Goal: Task Accomplishment & Management: Manage account settings

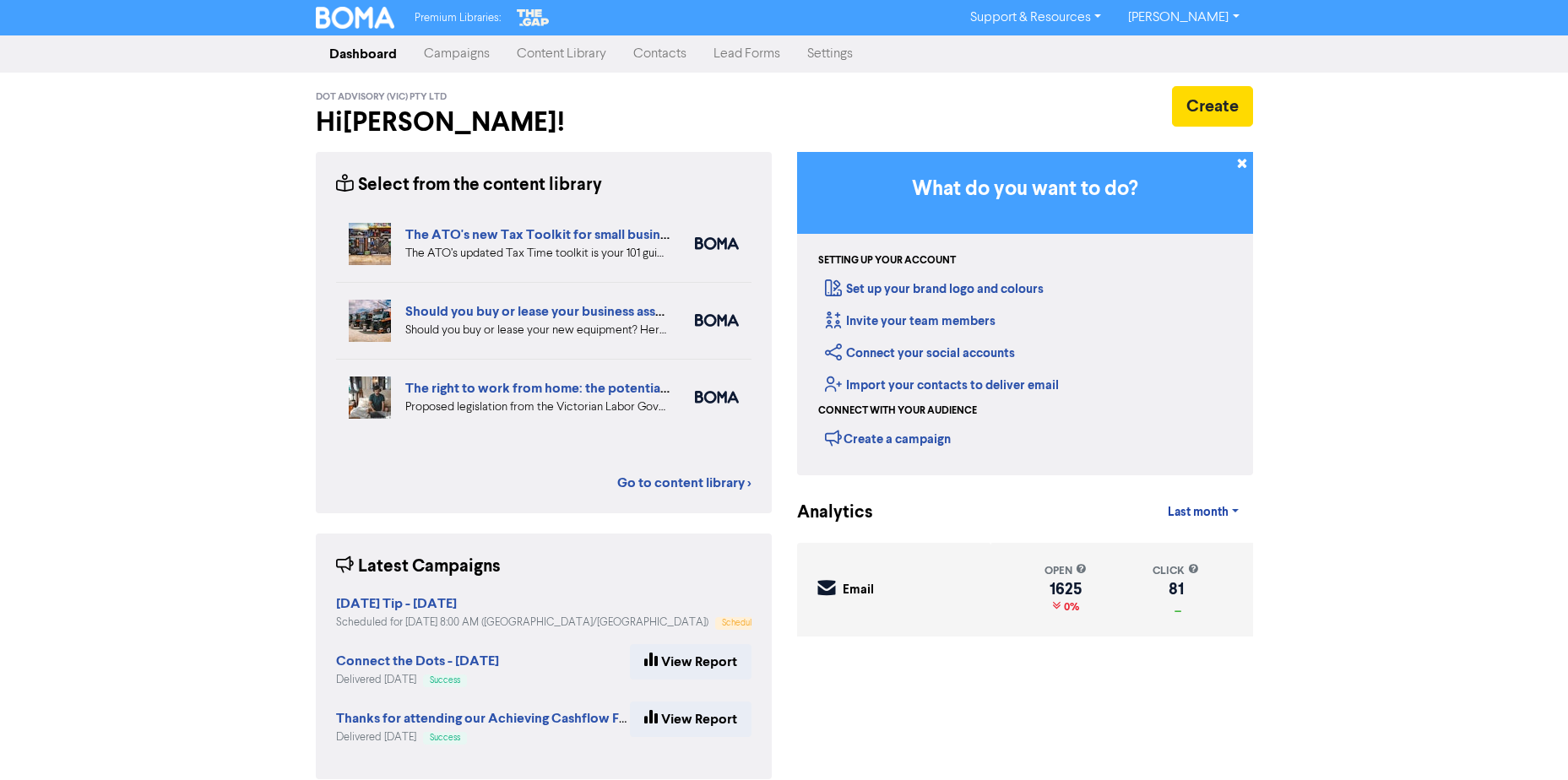
click at [662, 49] on link "Contacts" at bounding box center [659, 54] width 80 height 34
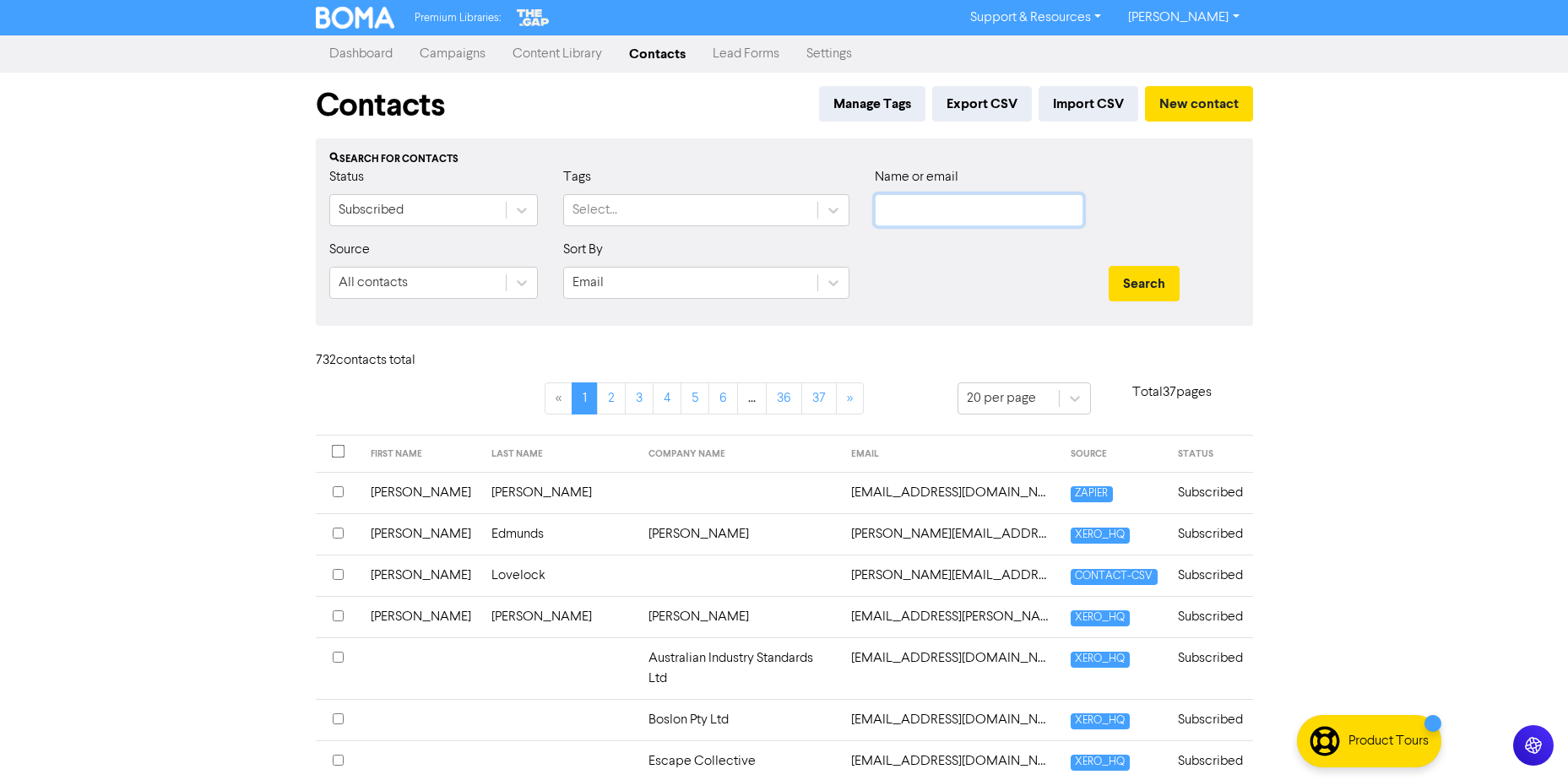
click at [967, 208] on input "text" at bounding box center [978, 210] width 208 height 33
type input "awh"
click at [1142, 289] on button "Search" at bounding box center [1144, 283] width 71 height 36
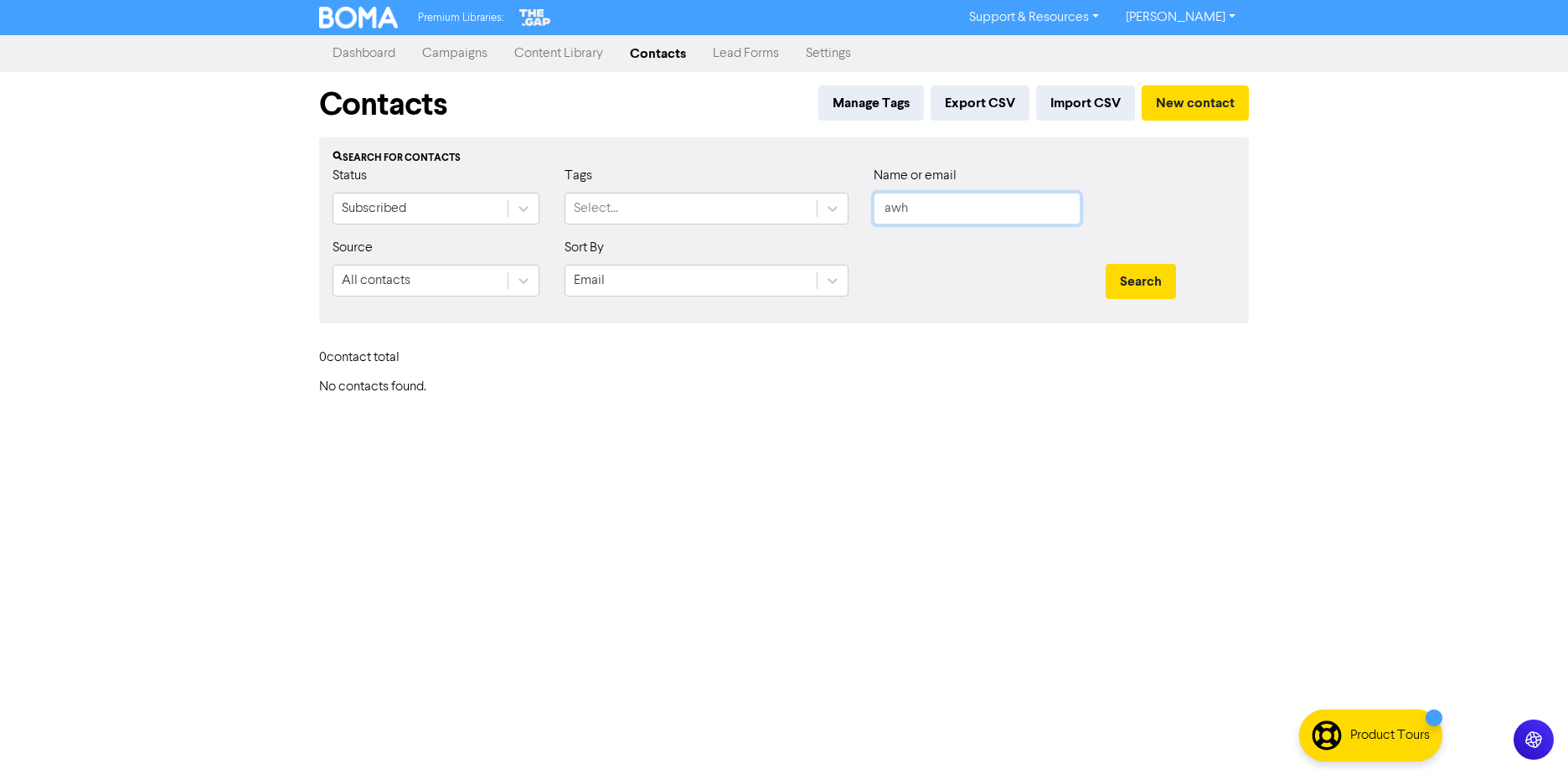
drag, startPoint x: 964, startPoint y: 210, endPoint x: 707, endPoint y: 186, distance: 258.1
click at [719, 188] on div "Status Subscribed Tags Select... Name or email awh" at bounding box center [784, 202] width 928 height 73
type input "orchard"
click at [1106, 264] on button "Search" at bounding box center [1141, 281] width 71 height 35
click at [1127, 271] on button "Search" at bounding box center [1141, 281] width 71 height 35
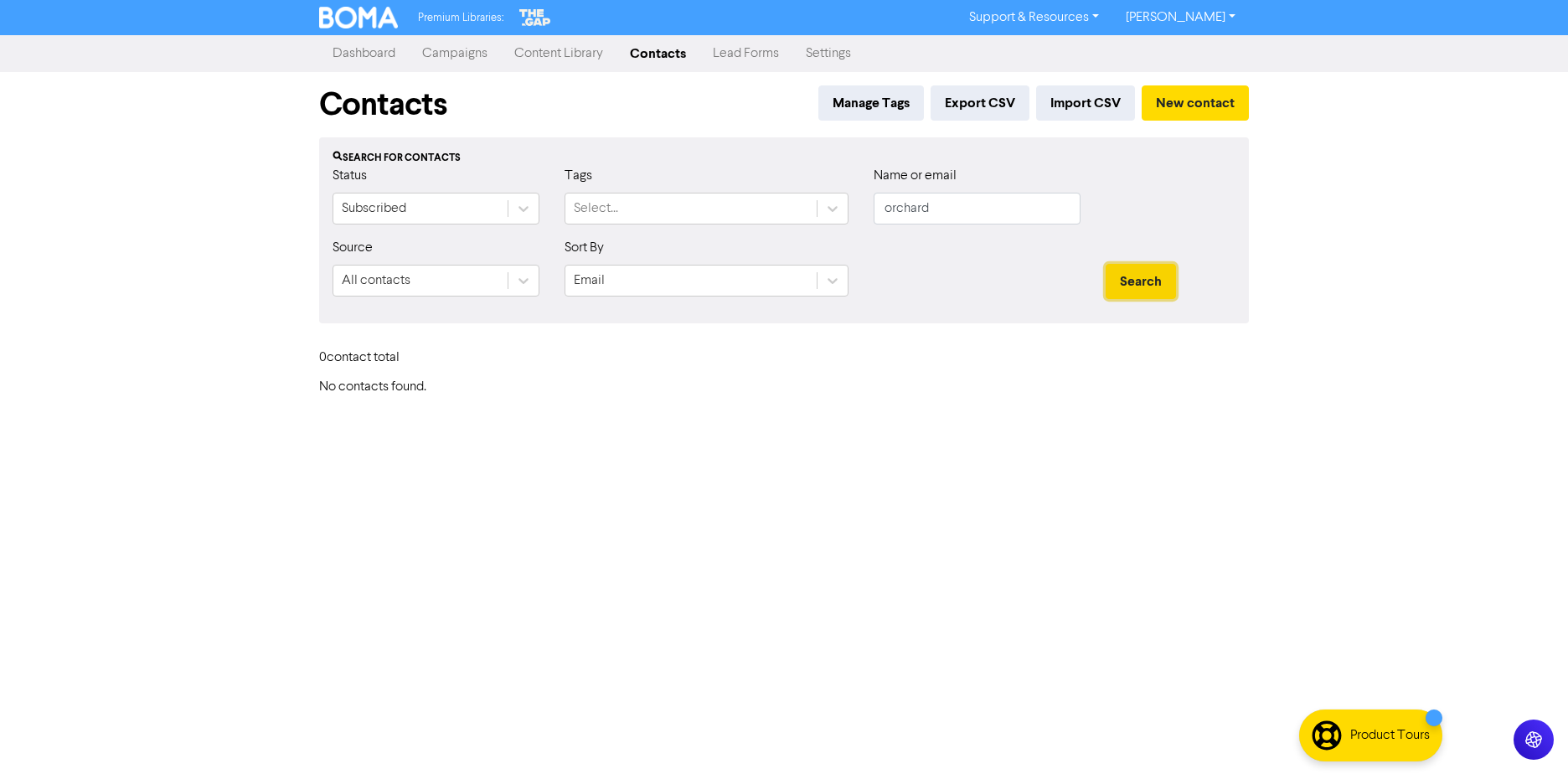
click at [1164, 280] on button "Search" at bounding box center [1141, 281] width 71 height 35
drag, startPoint x: 913, startPoint y: 206, endPoint x: 624, endPoint y: 174, distance: 290.8
click at [645, 182] on div "Status Subscribed Tags Select... Name or email orchard" at bounding box center [784, 202] width 928 height 73
type input "lasting"
click at [1138, 270] on button "Search" at bounding box center [1141, 281] width 71 height 35
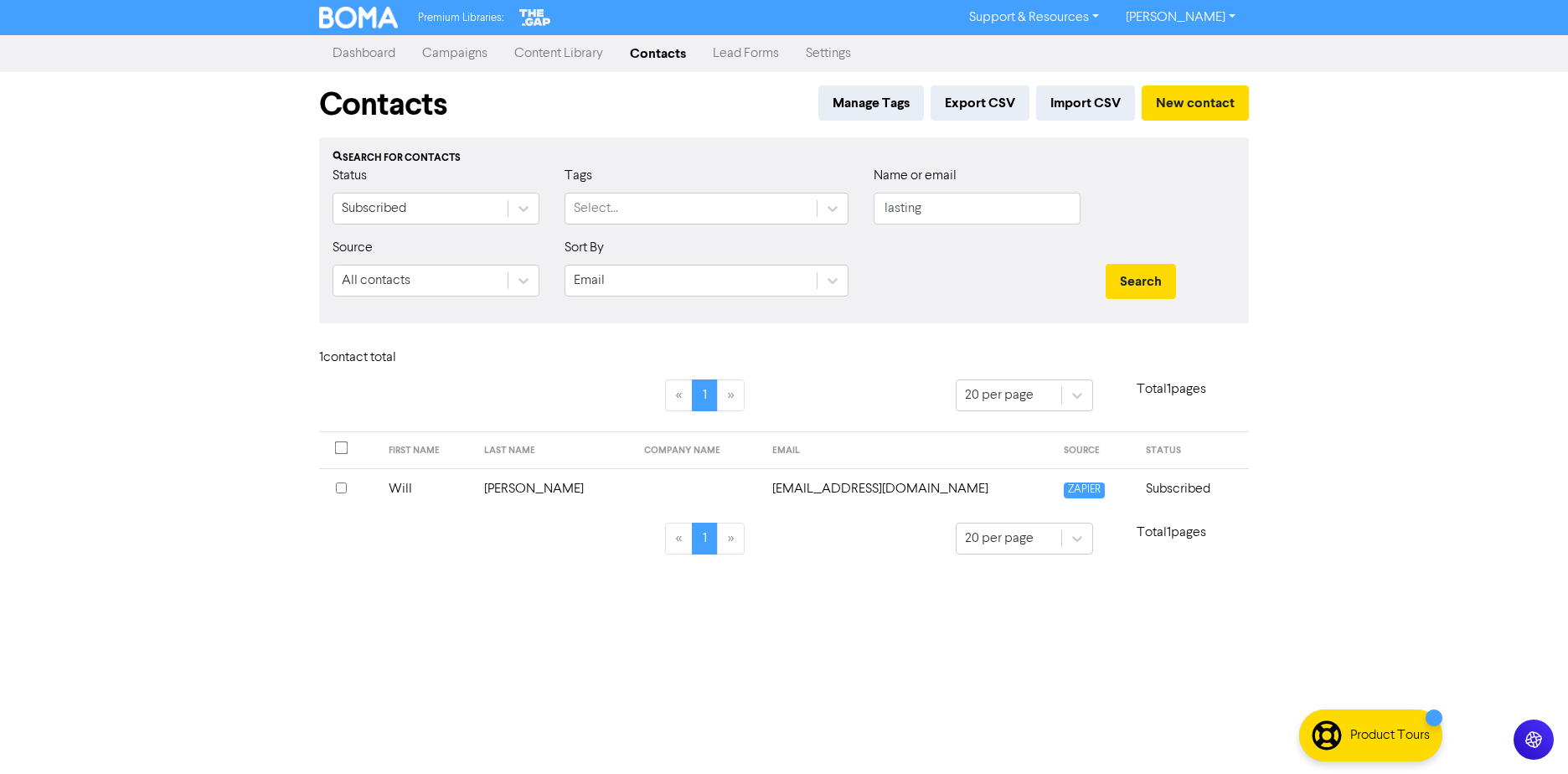
click at [551, 490] on td "[PERSON_NAME]" at bounding box center [553, 489] width 160 height 41
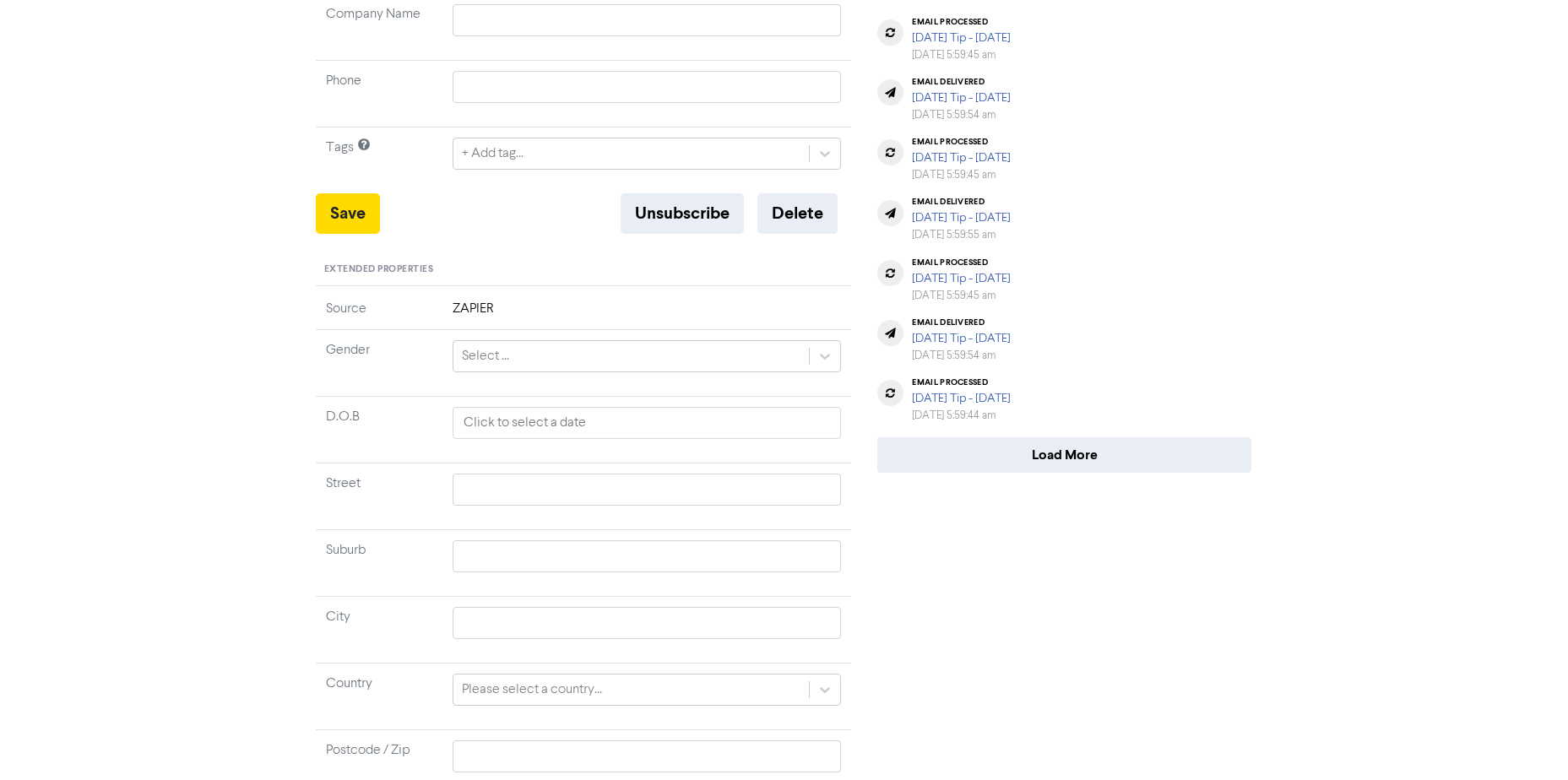
scroll to position [465, 0]
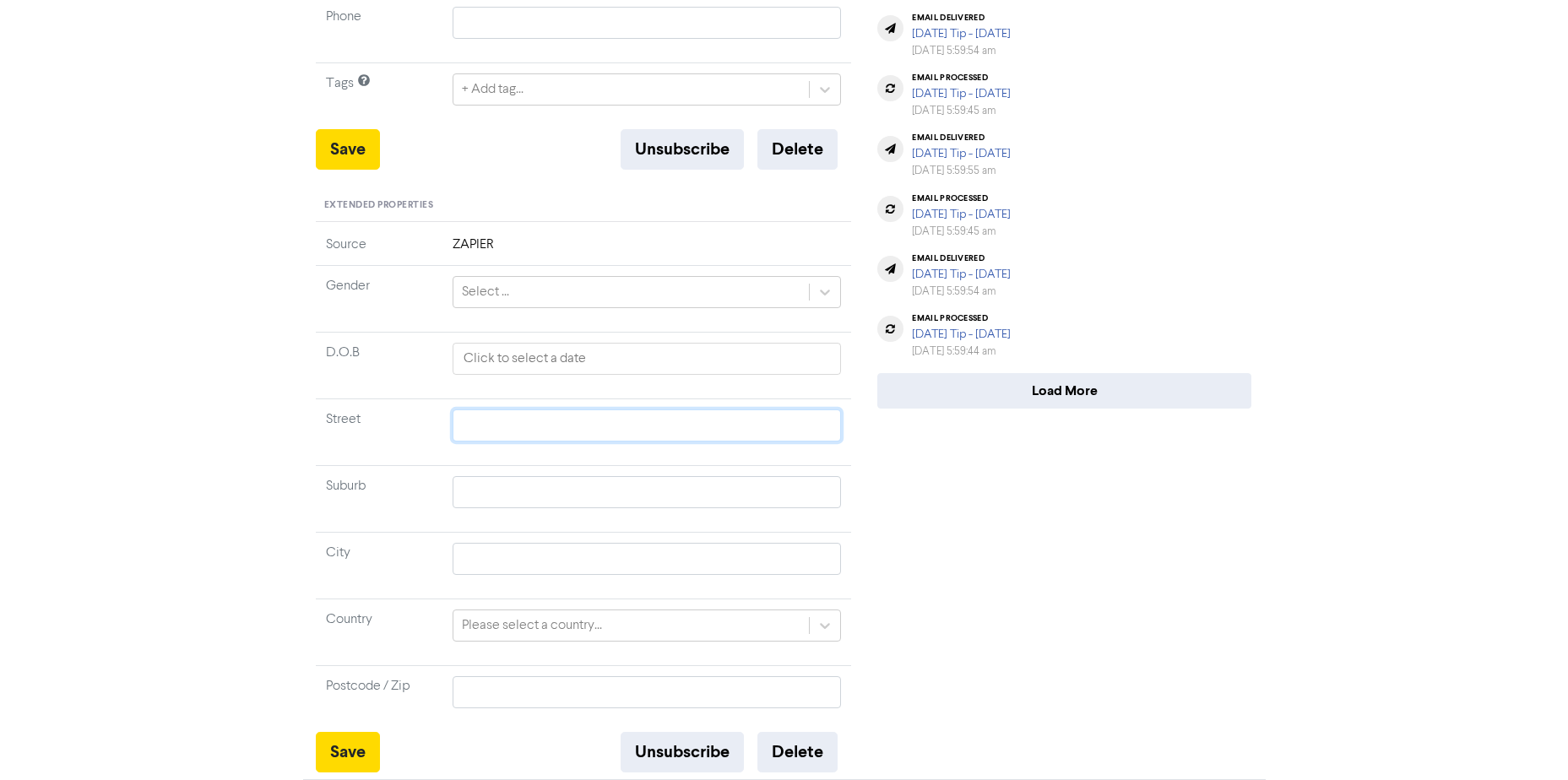
click at [517, 416] on input "text" at bounding box center [647, 426] width 389 height 33
paste input "[STREET_ADDRESS]"
type input "[STREET_ADDRESS]"
drag, startPoint x: 503, startPoint y: 428, endPoint x: 560, endPoint y: 426, distance: 57.0
click at [560, 426] on input "[STREET_ADDRESS]" at bounding box center [647, 426] width 389 height 33
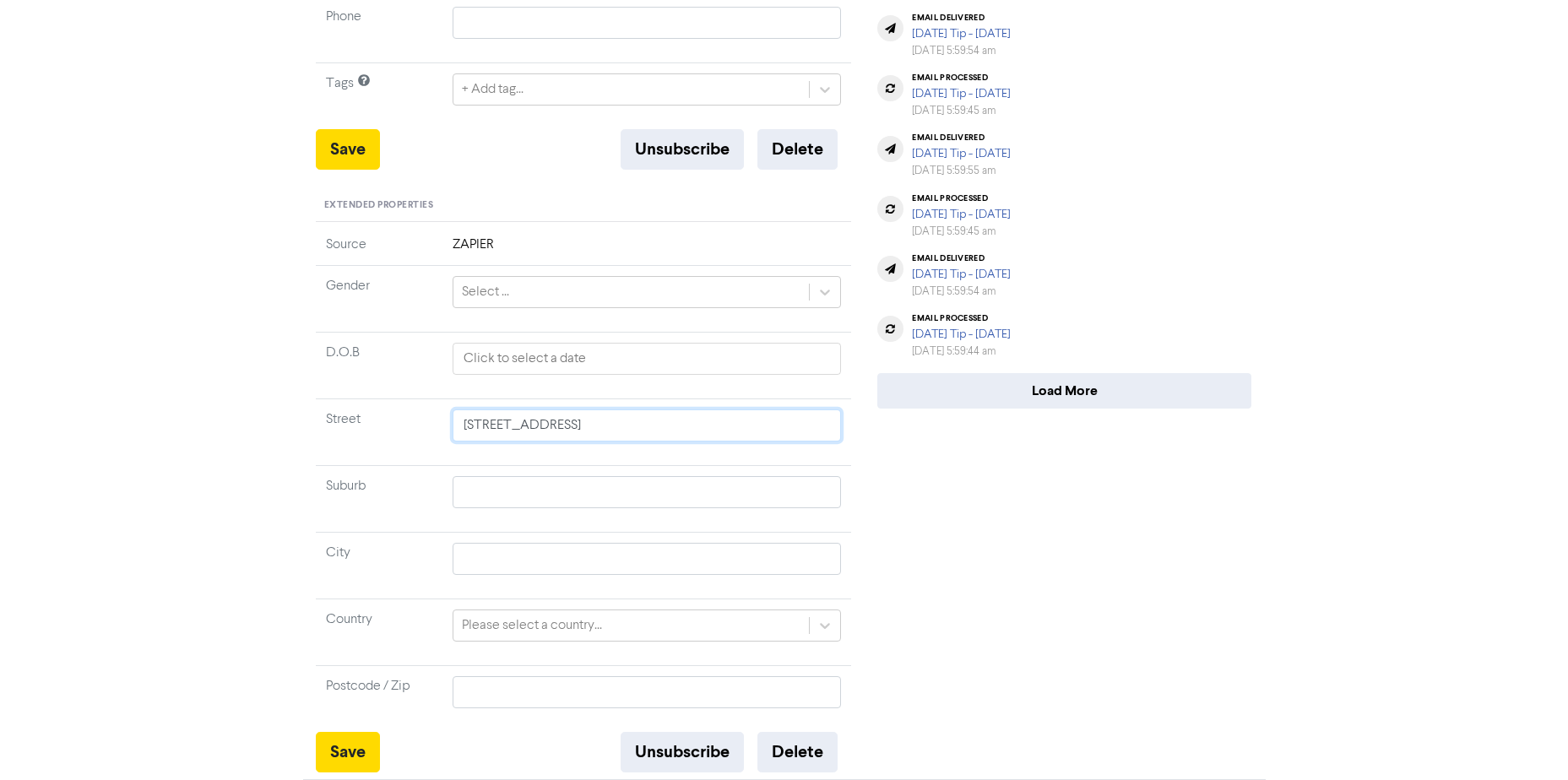
click at [602, 431] on input "[STREET_ADDRESS]" at bounding box center [647, 426] width 389 height 33
drag, startPoint x: 581, startPoint y: 428, endPoint x: 619, endPoint y: 429, distance: 38.0
click at [619, 429] on input "[STREET_ADDRESS]" at bounding box center [647, 426] width 389 height 33
type input "[STREET_ADDRESS]"
click at [520, 568] on input "text" at bounding box center [647, 559] width 389 height 33
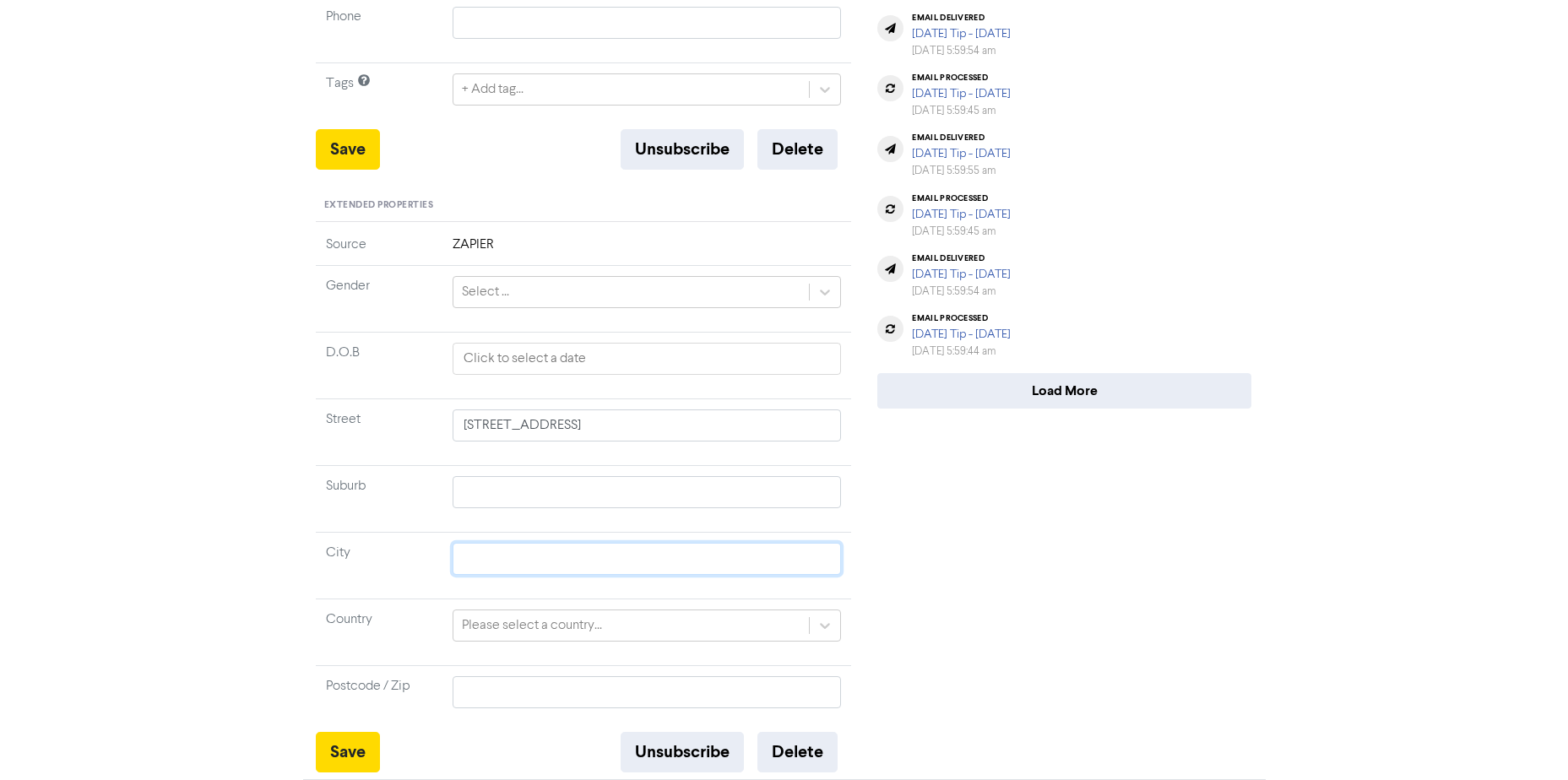
paste input "Toorak"
type input "Toorak"
click at [504, 488] on input "text" at bounding box center [647, 492] width 389 height 33
paste input "Toorak"
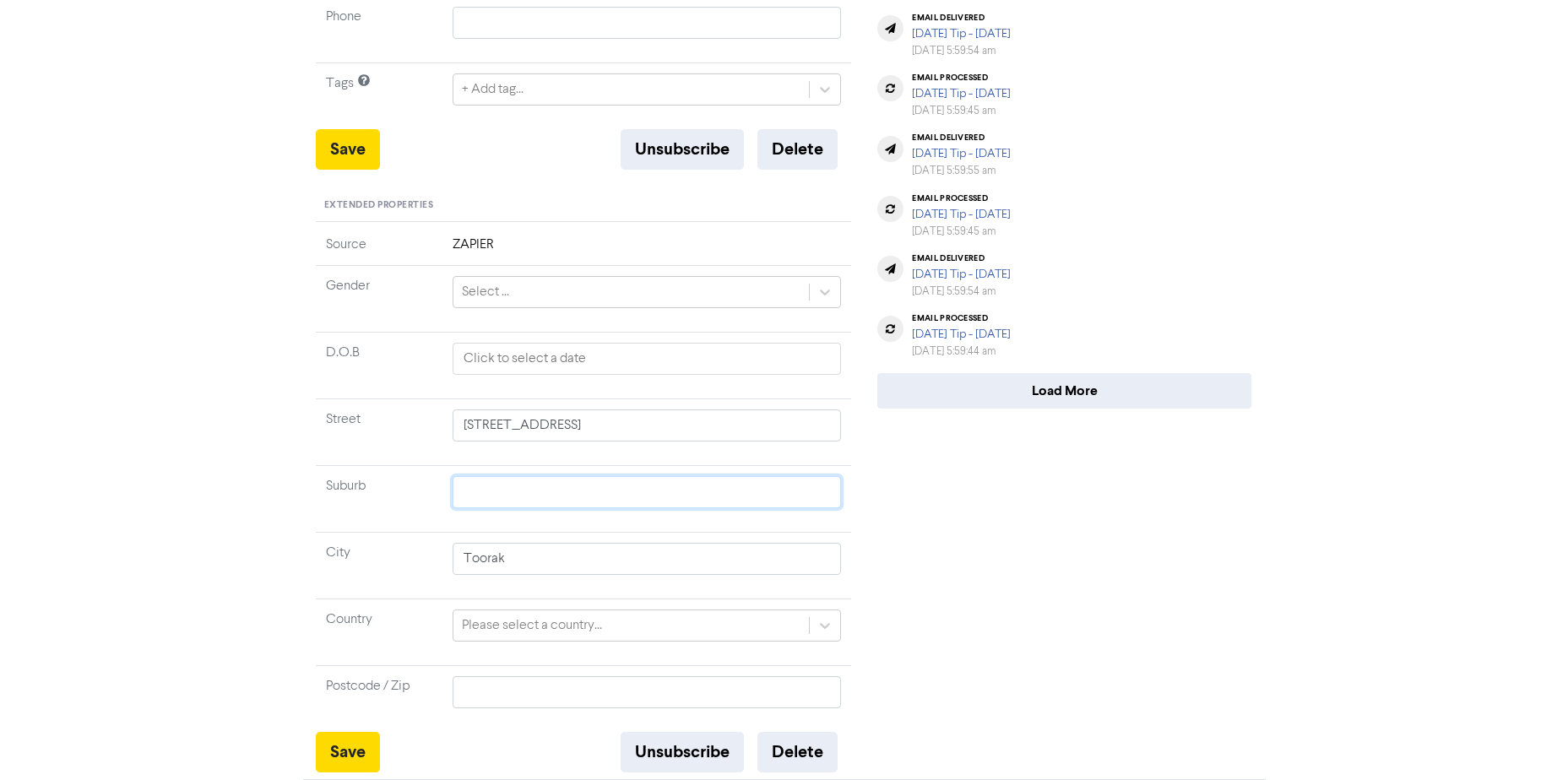
type input "Toorak"
drag, startPoint x: 459, startPoint y: 564, endPoint x: 533, endPoint y: 564, distance: 74.0
click at [533, 564] on input "Toorak" at bounding box center [647, 559] width 389 height 33
type input "V"
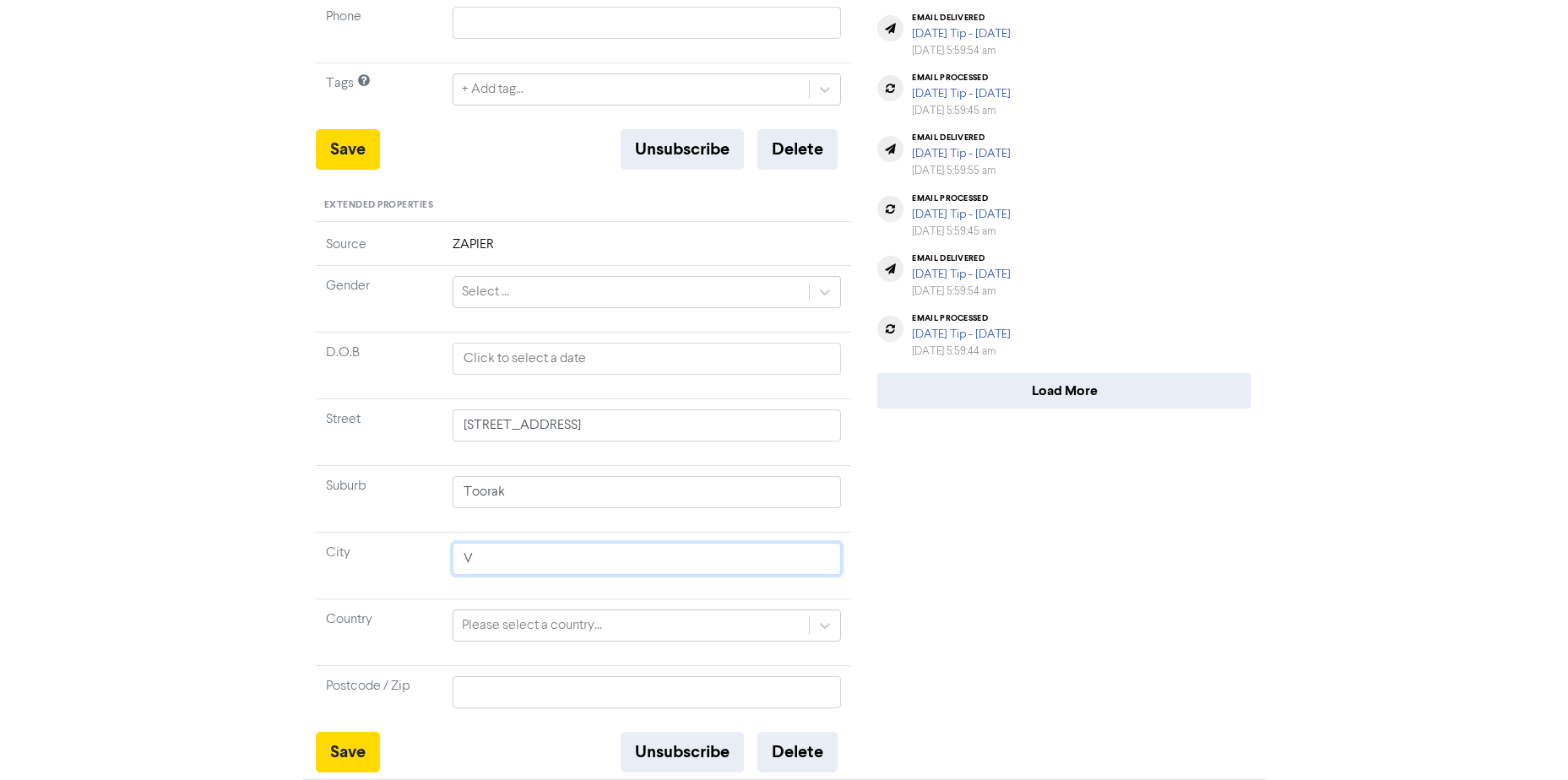
type input "Vi"
type input "Vic"
click at [471, 691] on input "text" at bounding box center [647, 692] width 389 height 33
type input "3"
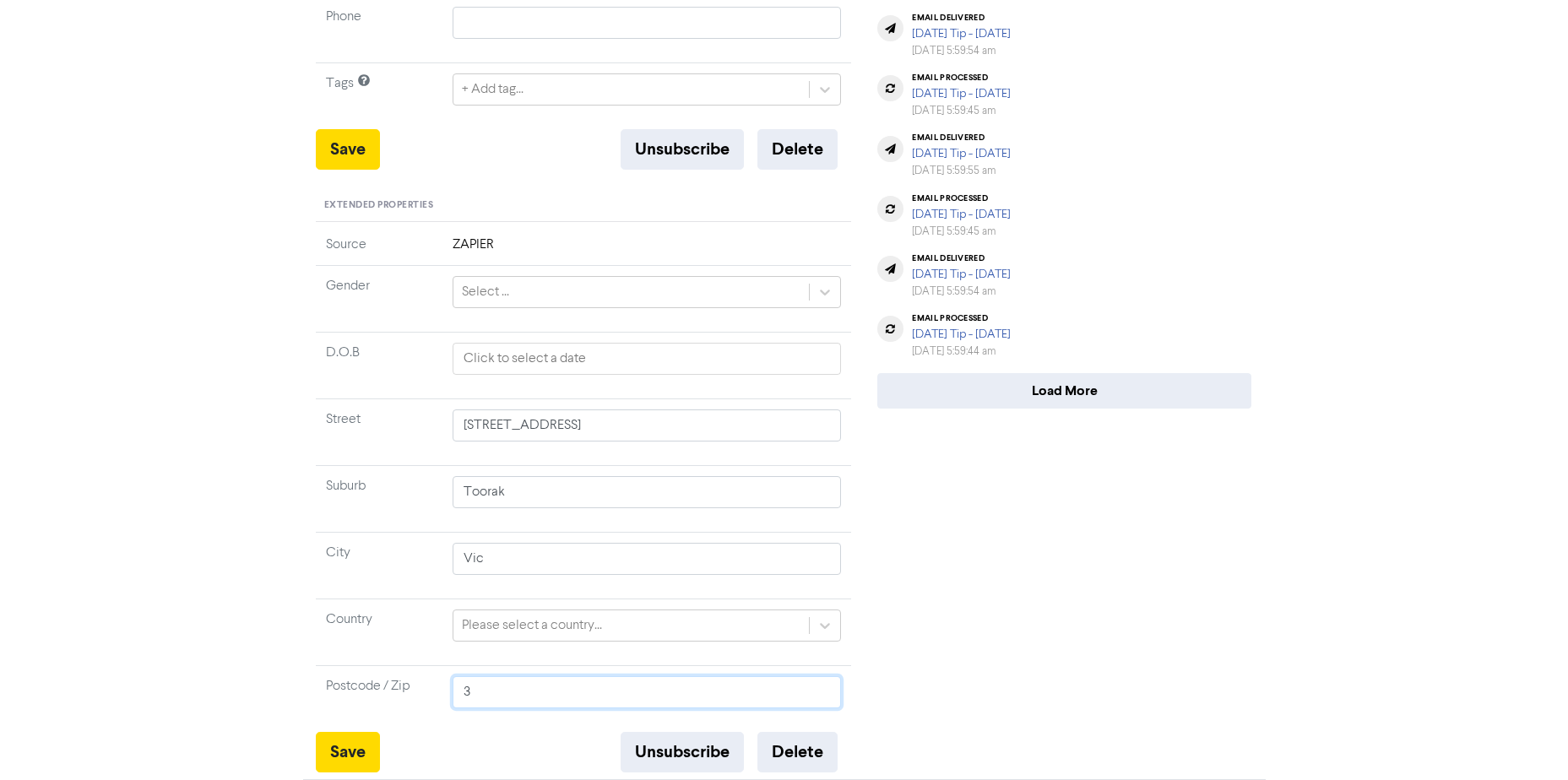
type input "31"
type input "314"
type input "3142"
drag, startPoint x: 708, startPoint y: 402, endPoint x: 704, endPoint y: 424, distance: 22.4
click at [708, 403] on td "[STREET_ADDRESS]" at bounding box center [646, 432] width 410 height 67
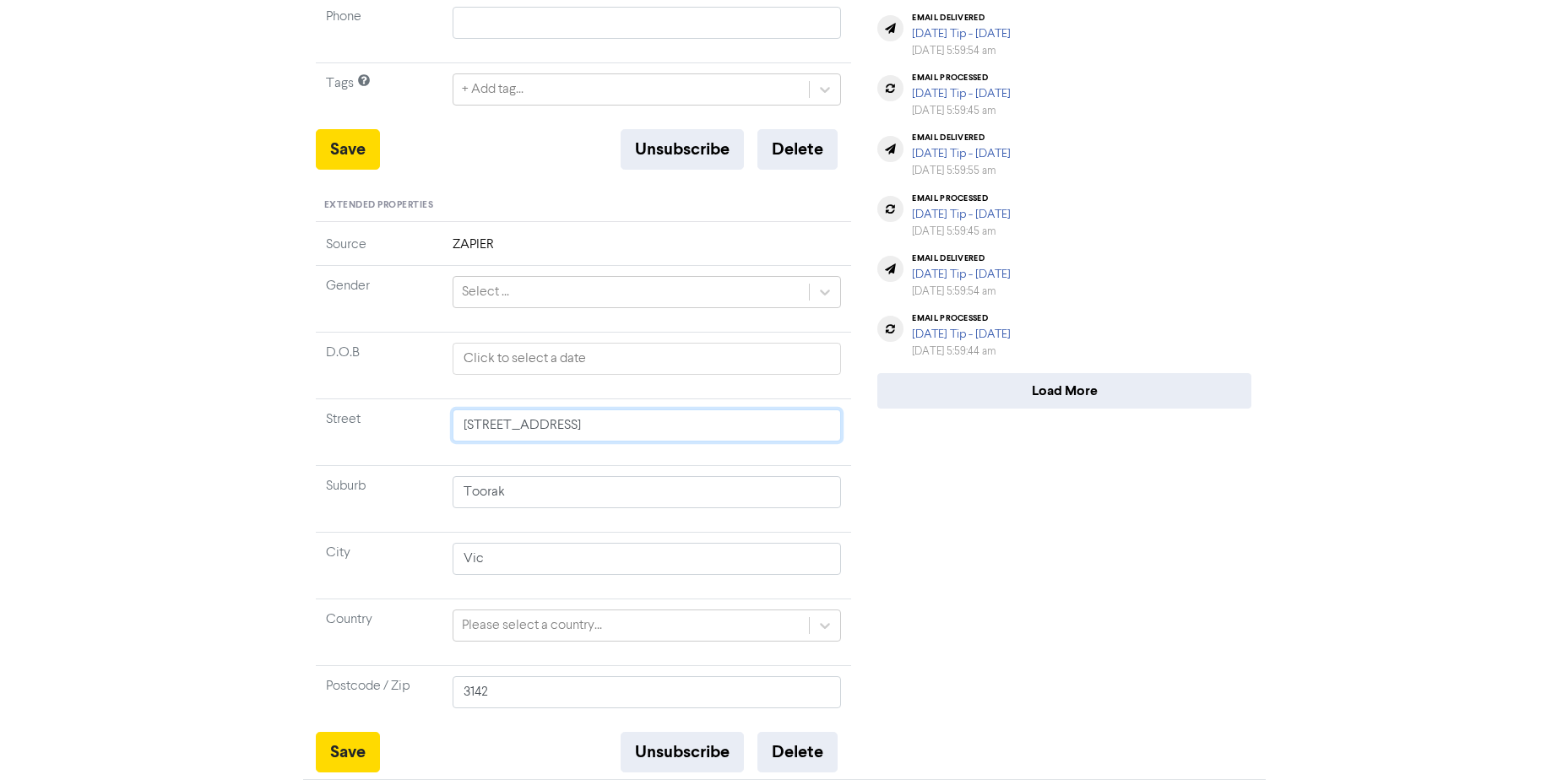
click at [700, 429] on input "[STREET_ADDRESS]" at bounding box center [647, 426] width 389 height 33
type input "[STREET_ADDRESS]"
type input "[STREET_ADDRESS],"
type input "[STREET_ADDRESS]"
click at [356, 750] on button "Save" at bounding box center [347, 752] width 64 height 40
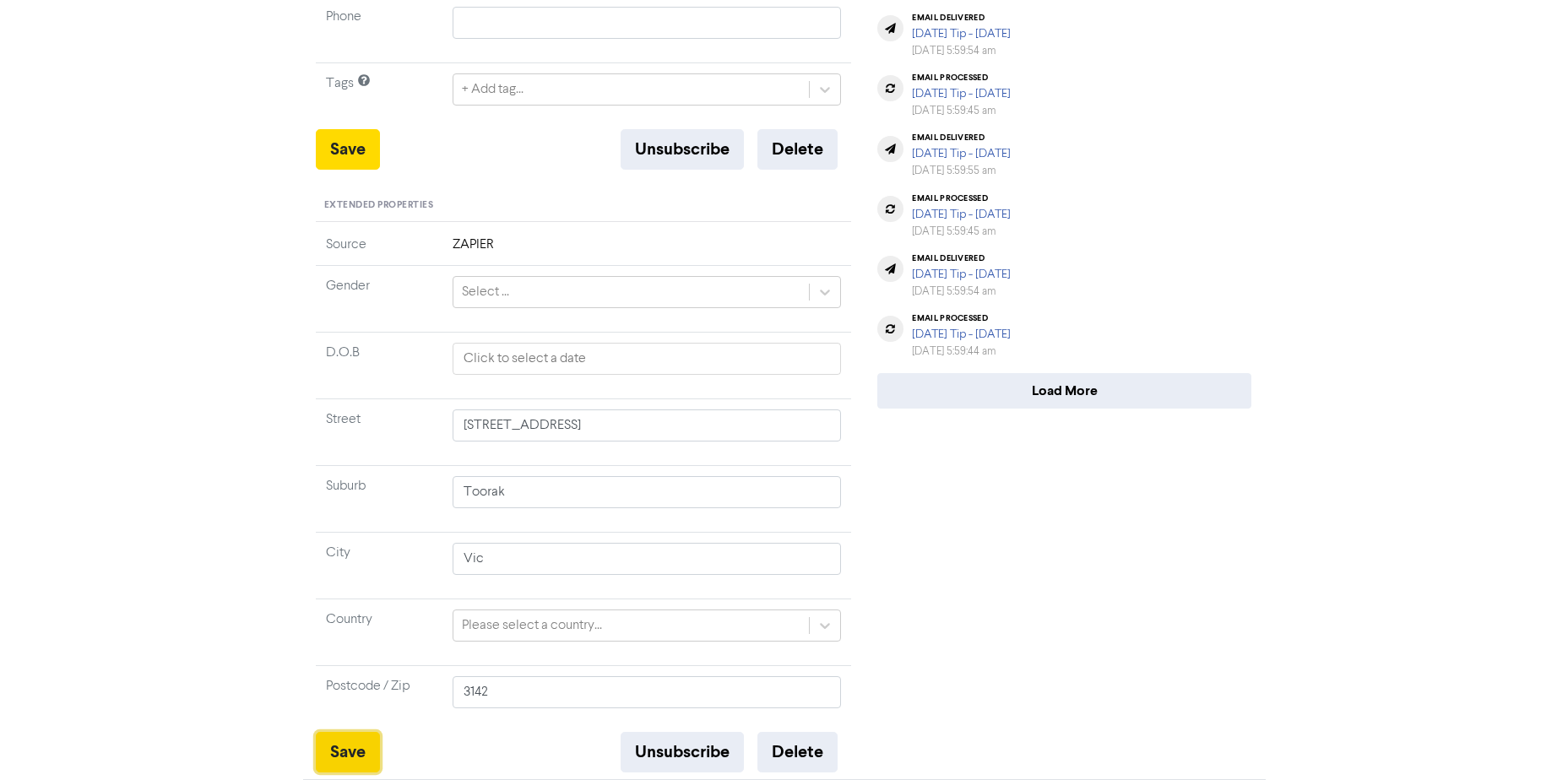
click at [341, 752] on button "Save" at bounding box center [347, 752] width 64 height 40
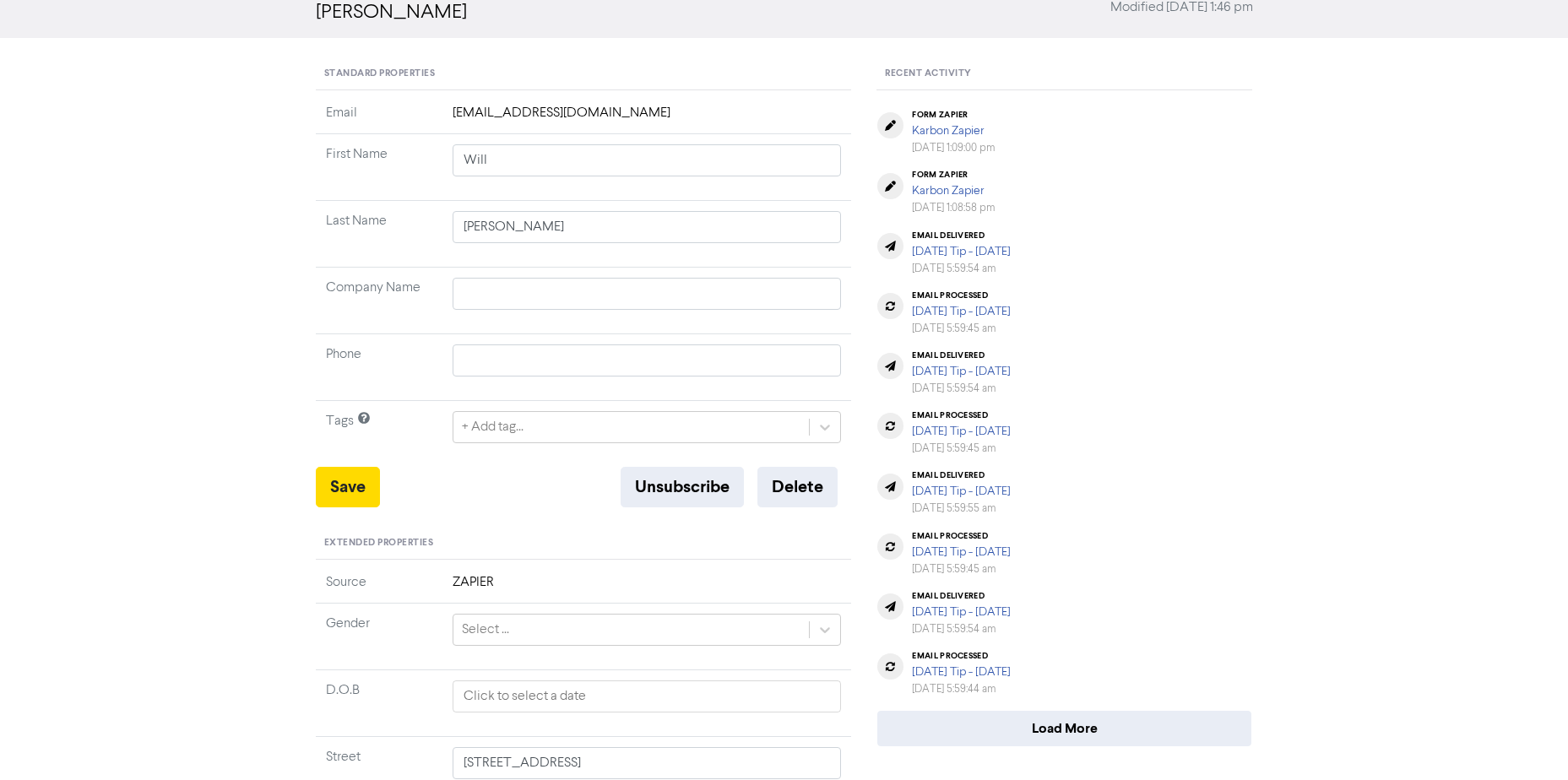
scroll to position [0, 0]
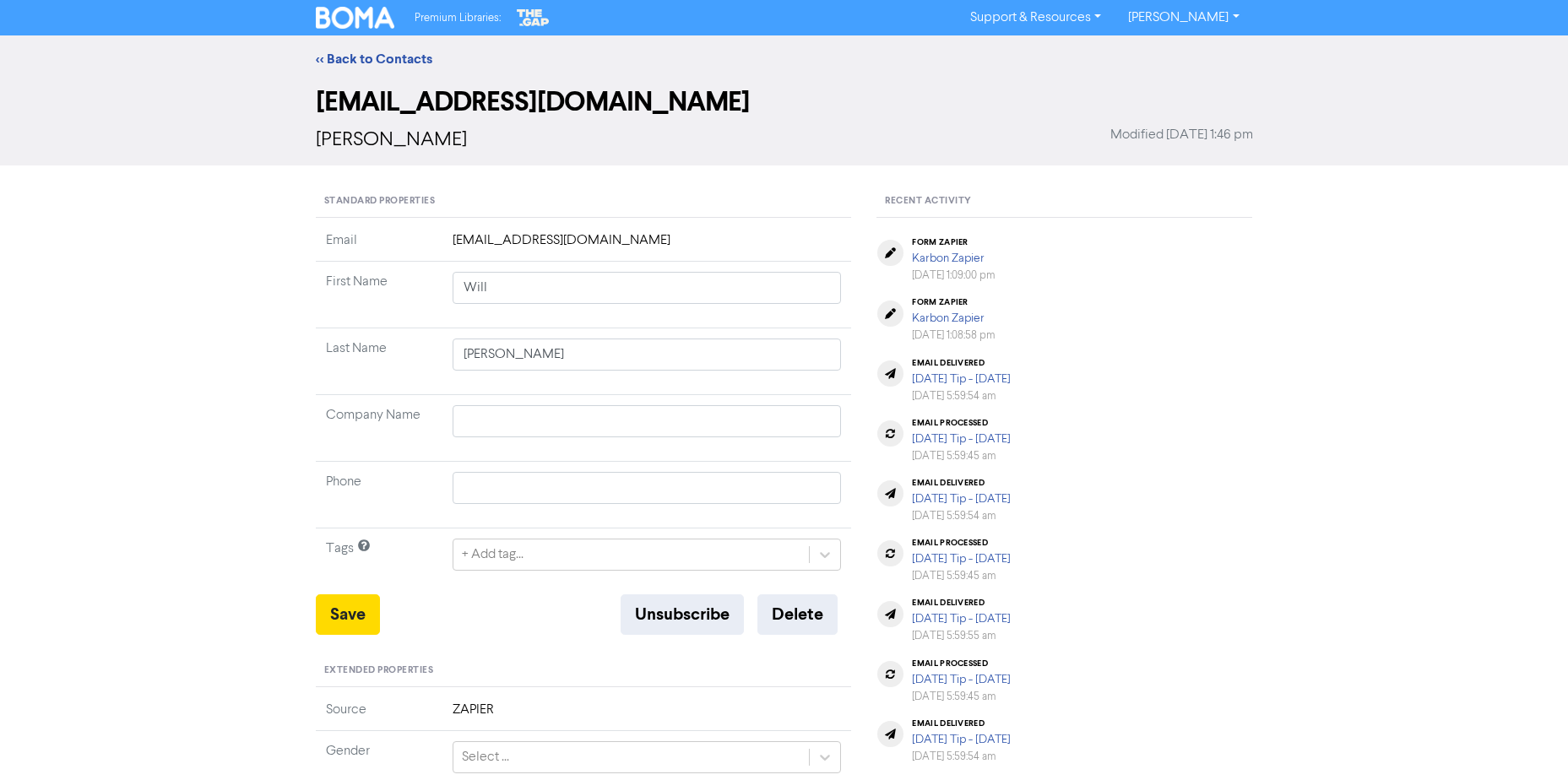
click at [348, 16] on img at bounding box center [355, 18] width 79 height 22
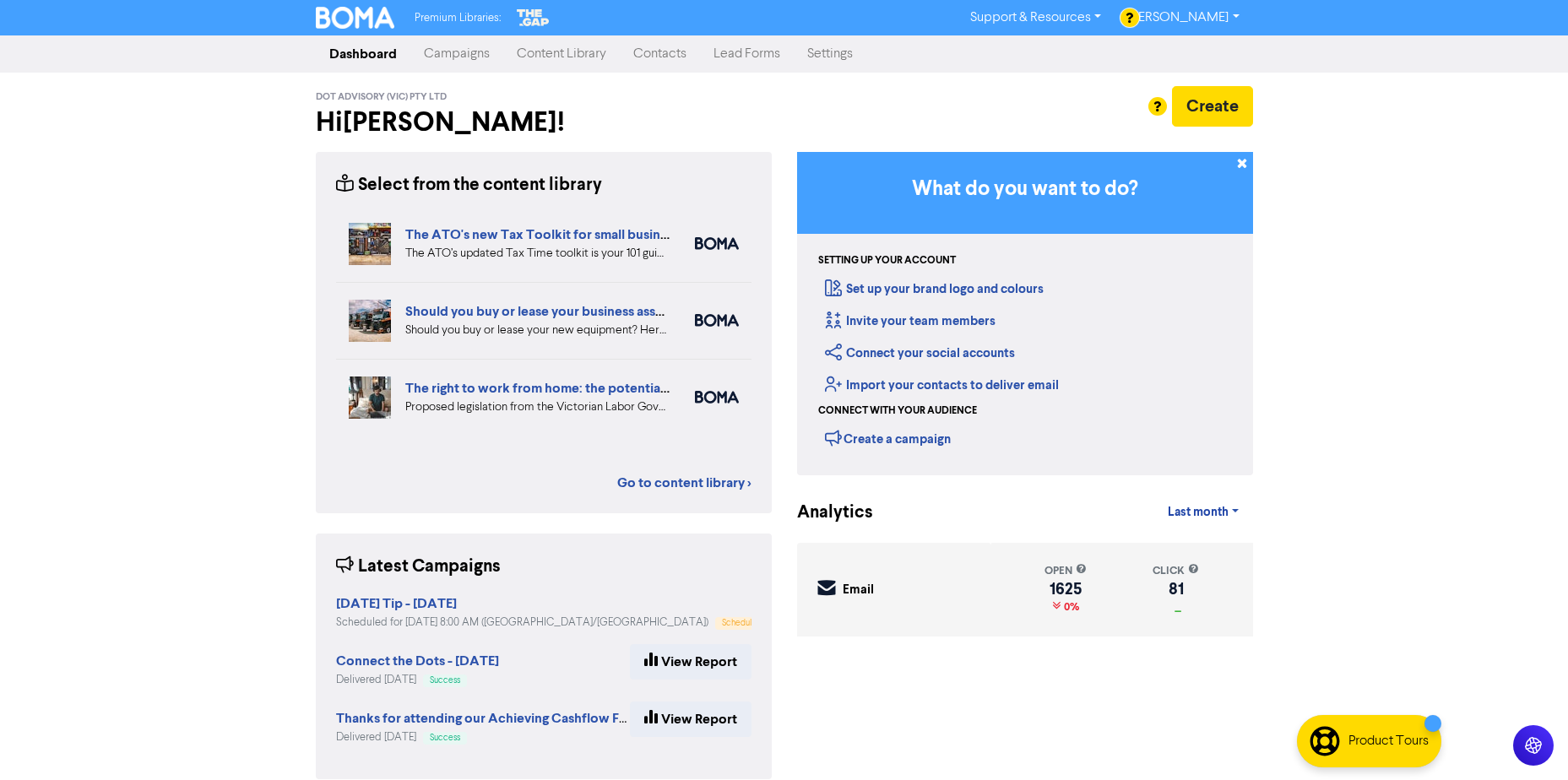
click at [652, 46] on link "Contacts" at bounding box center [659, 54] width 80 height 34
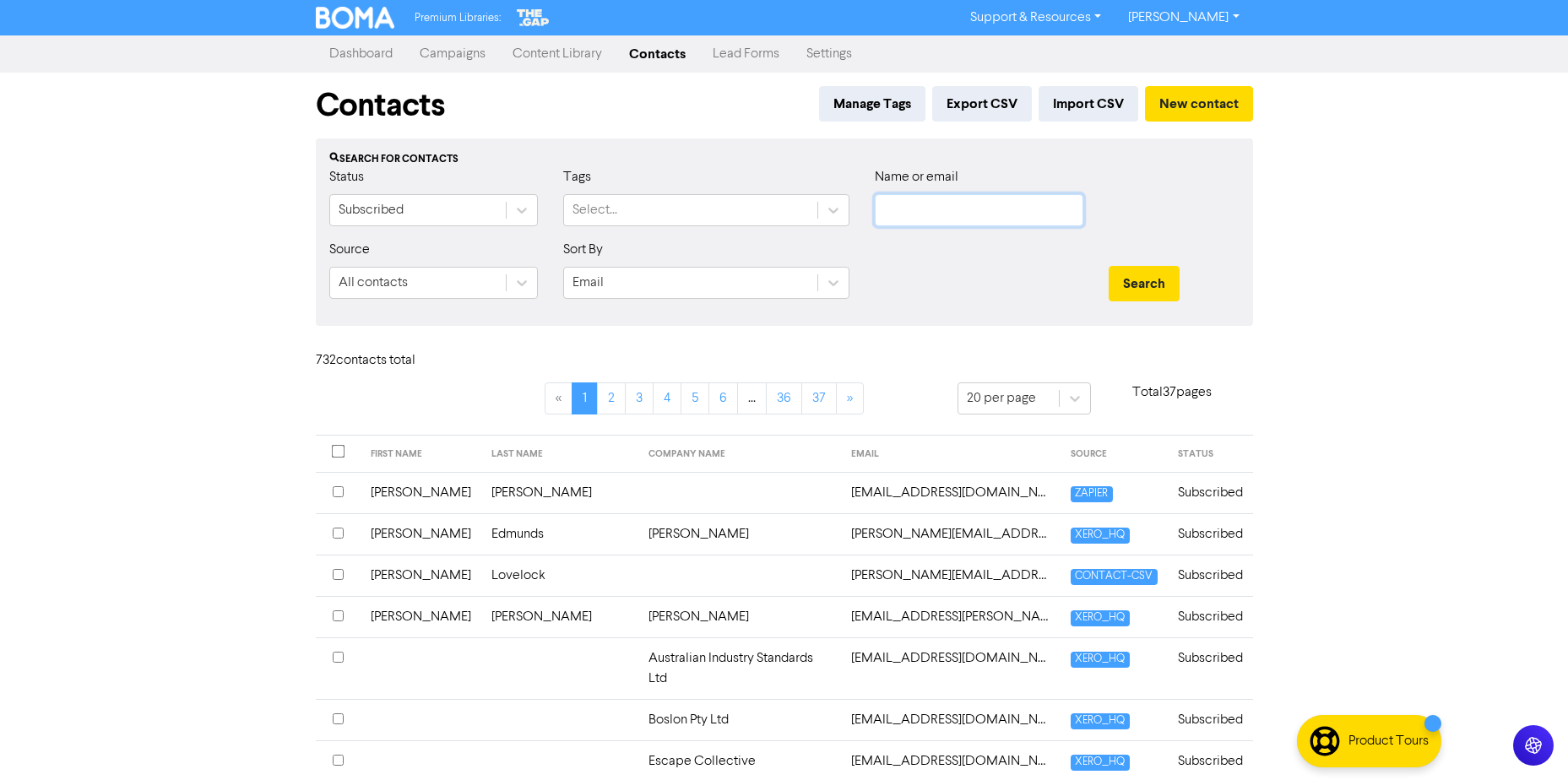
click at [920, 209] on input "text" at bounding box center [978, 210] width 208 height 33
type input "purbasa"
click at [1130, 283] on button "Search" at bounding box center [1144, 283] width 71 height 36
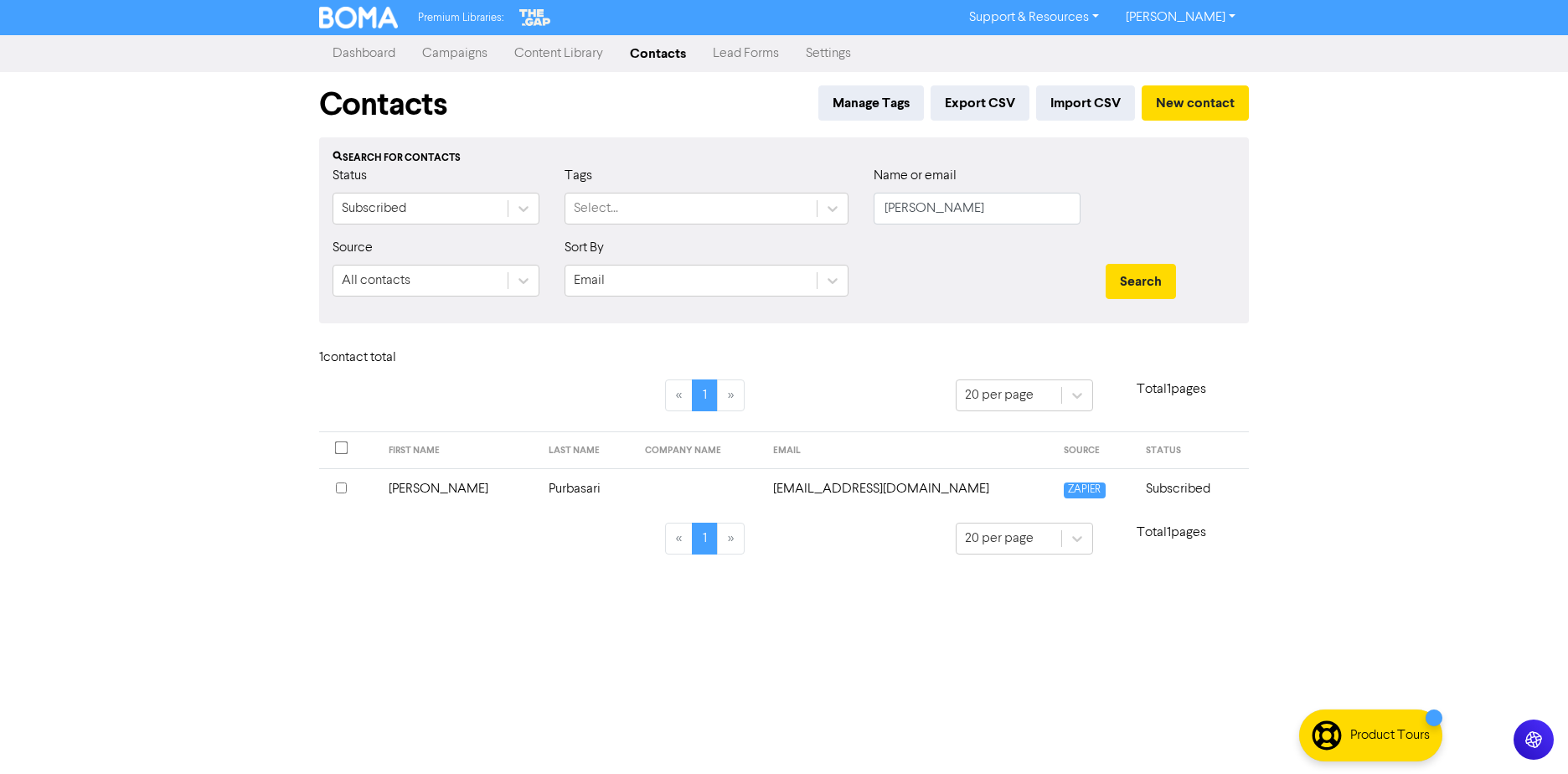
click at [583, 499] on td "Purbasari" at bounding box center [587, 489] width 96 height 41
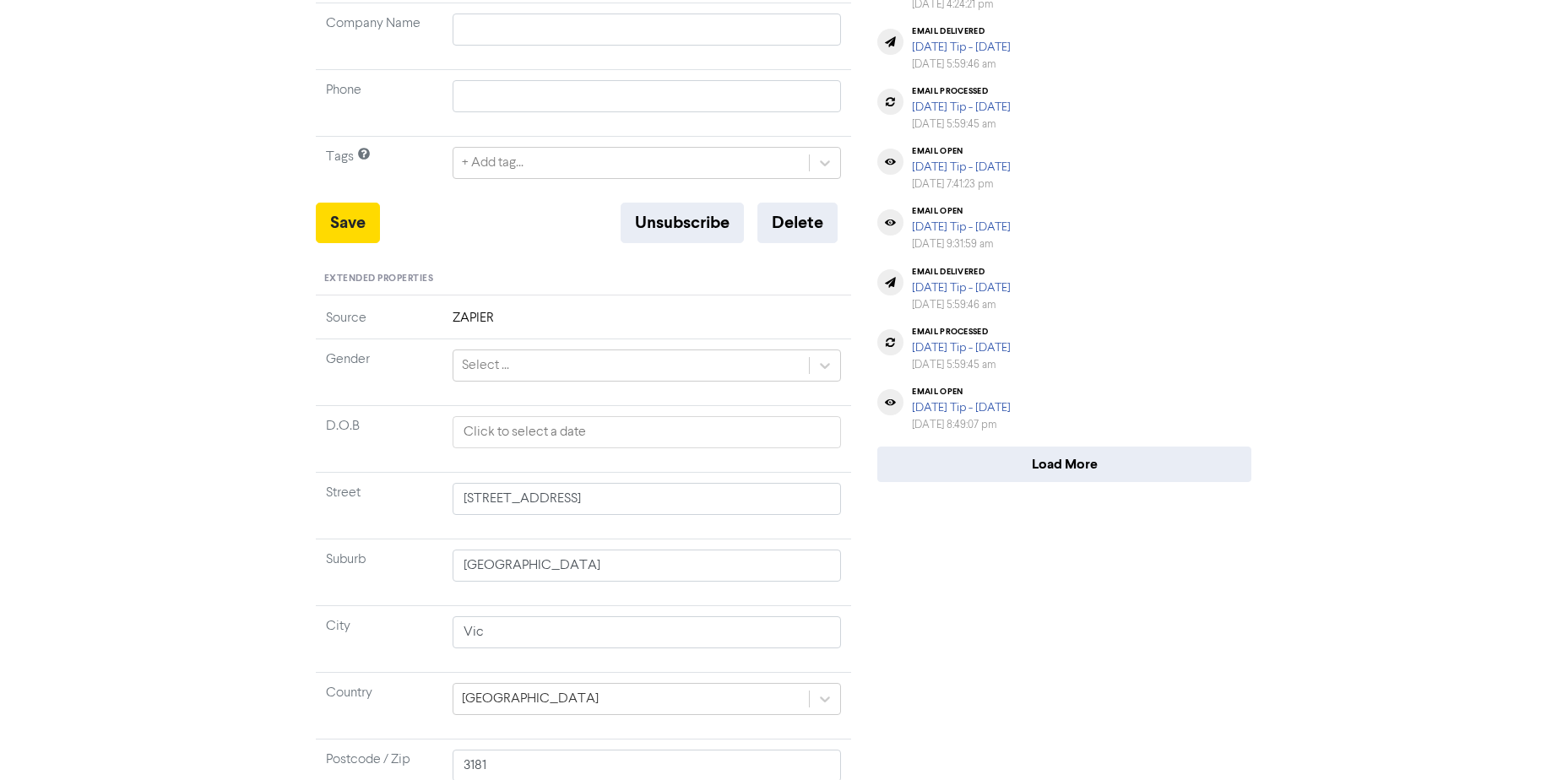
scroll to position [465, 0]
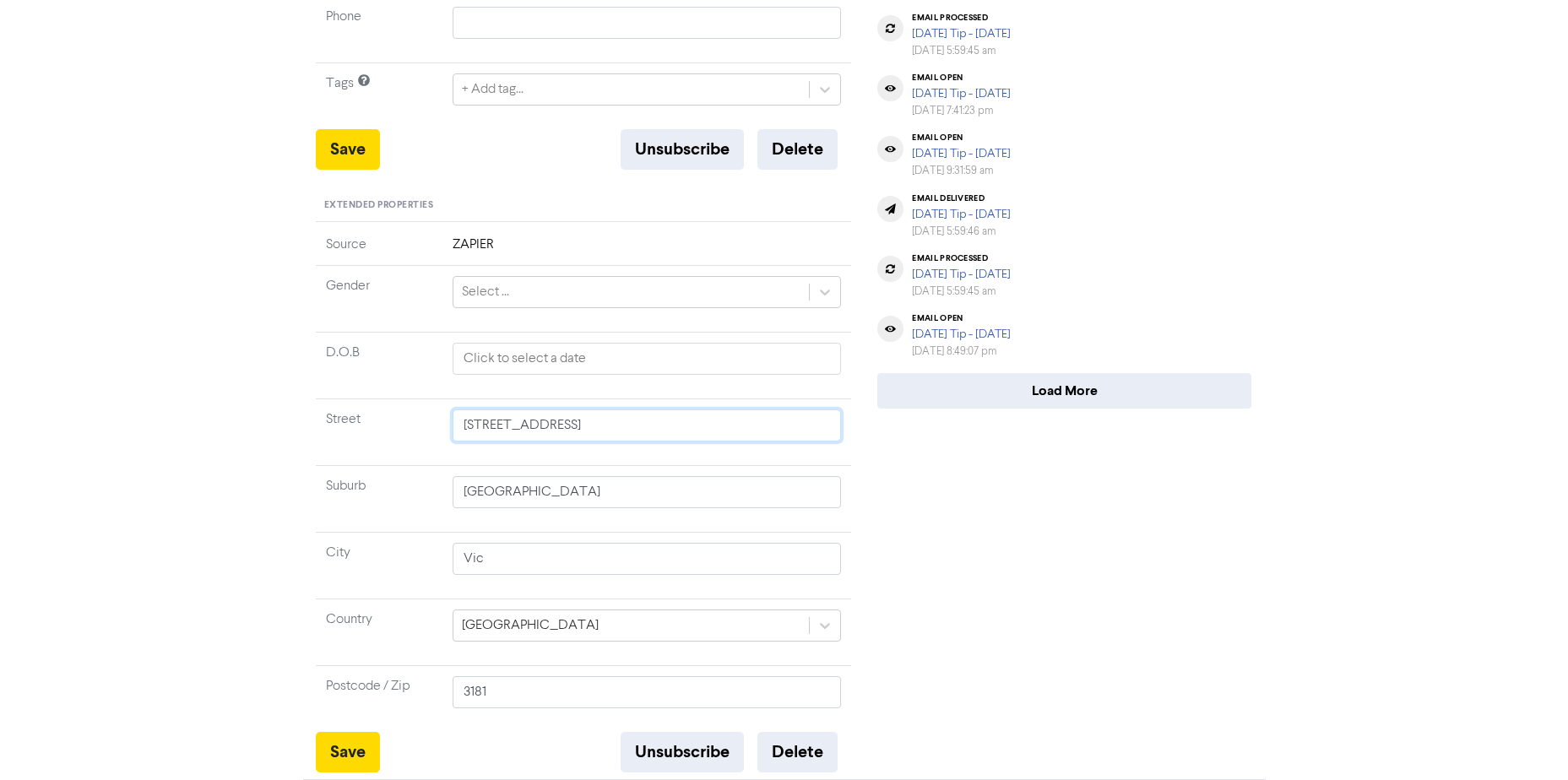
drag, startPoint x: 635, startPoint y: 427, endPoint x: 426, endPoint y: 427, distance: 209.0
click at [426, 427] on tr "Street UNIT 4 27 NEWRY STREET" at bounding box center [583, 432] width 536 height 67
click at [493, 414] on input "text" at bounding box center [647, 426] width 389 height 33
paste input "[STREET_ADDRESS]"
type input "[STREET_ADDRESS]"
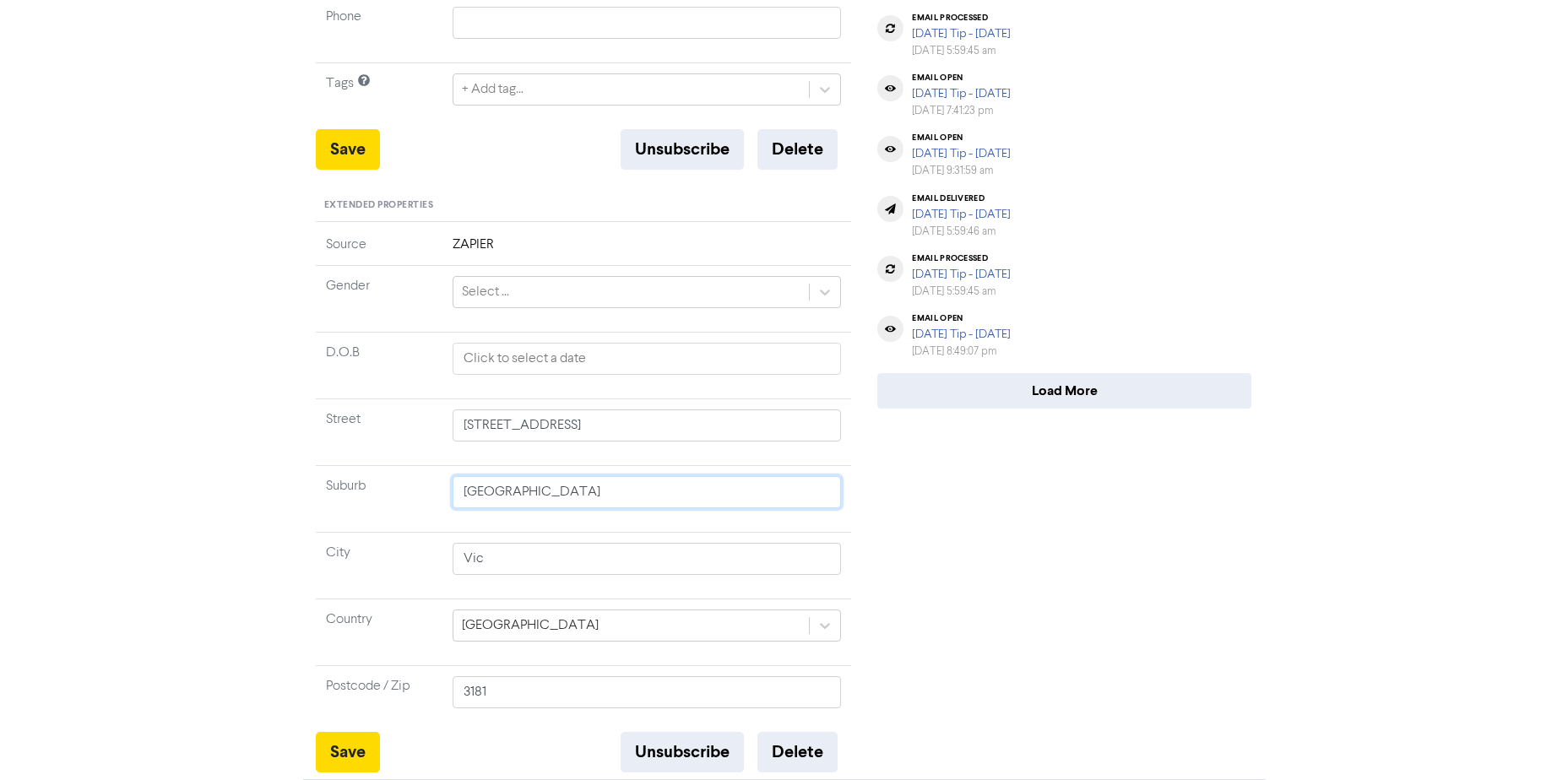
drag, startPoint x: 517, startPoint y: 494, endPoint x: 391, endPoint y: 477, distance: 127.1
click at [391, 477] on tr "Suburb Windsor" at bounding box center [583, 499] width 536 height 67
click at [523, 494] on input "text" at bounding box center [647, 492] width 389 height 33
paste input "Toorak"
type input "Toorak"
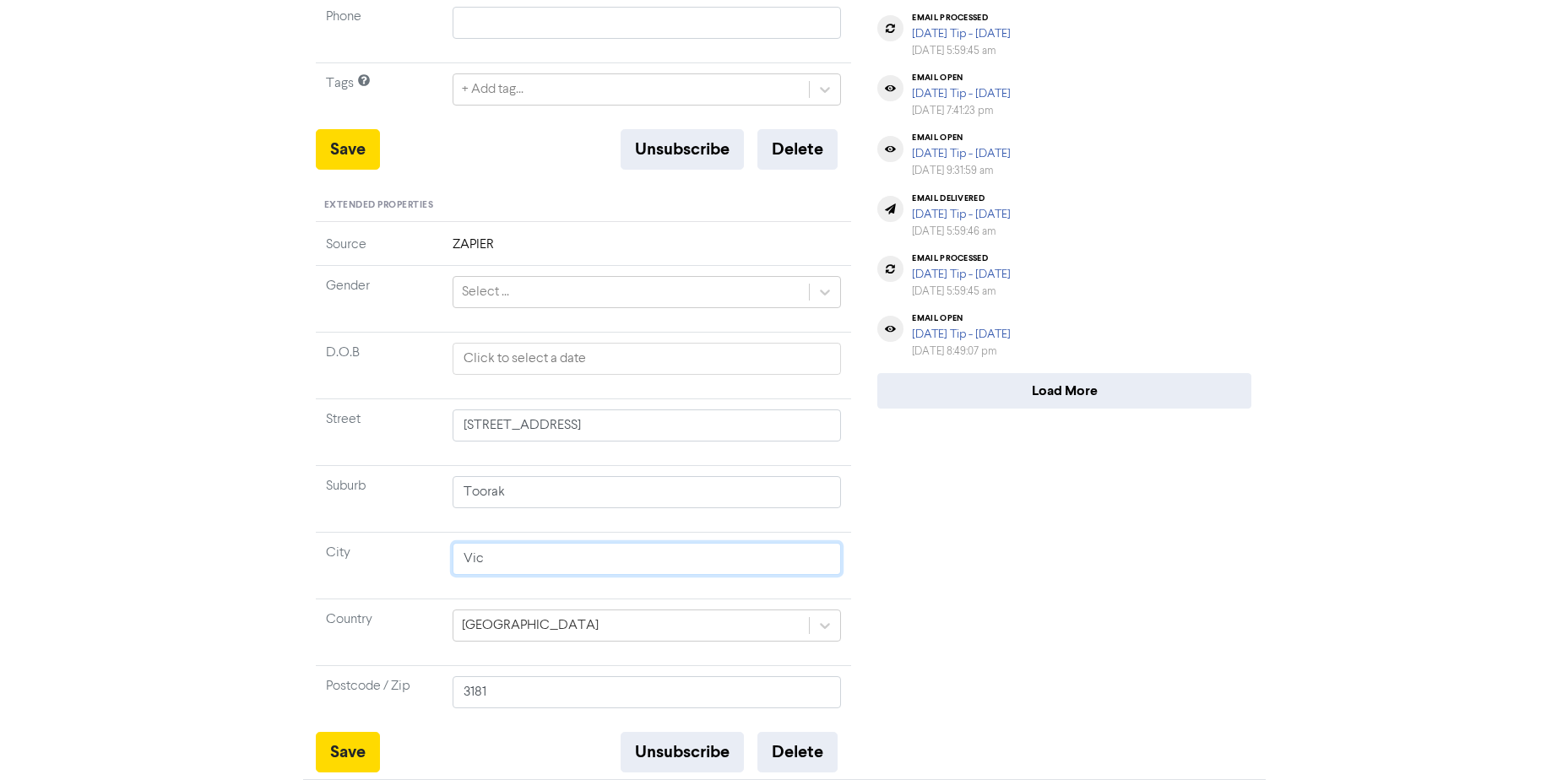
click at [453, 568] on input "Vic" at bounding box center [647, 559] width 389 height 33
click at [468, 698] on input "3181" at bounding box center [647, 692] width 389 height 33
click at [503, 693] on input "3181" at bounding box center [647, 692] width 389 height 33
type input "318"
type input "31"
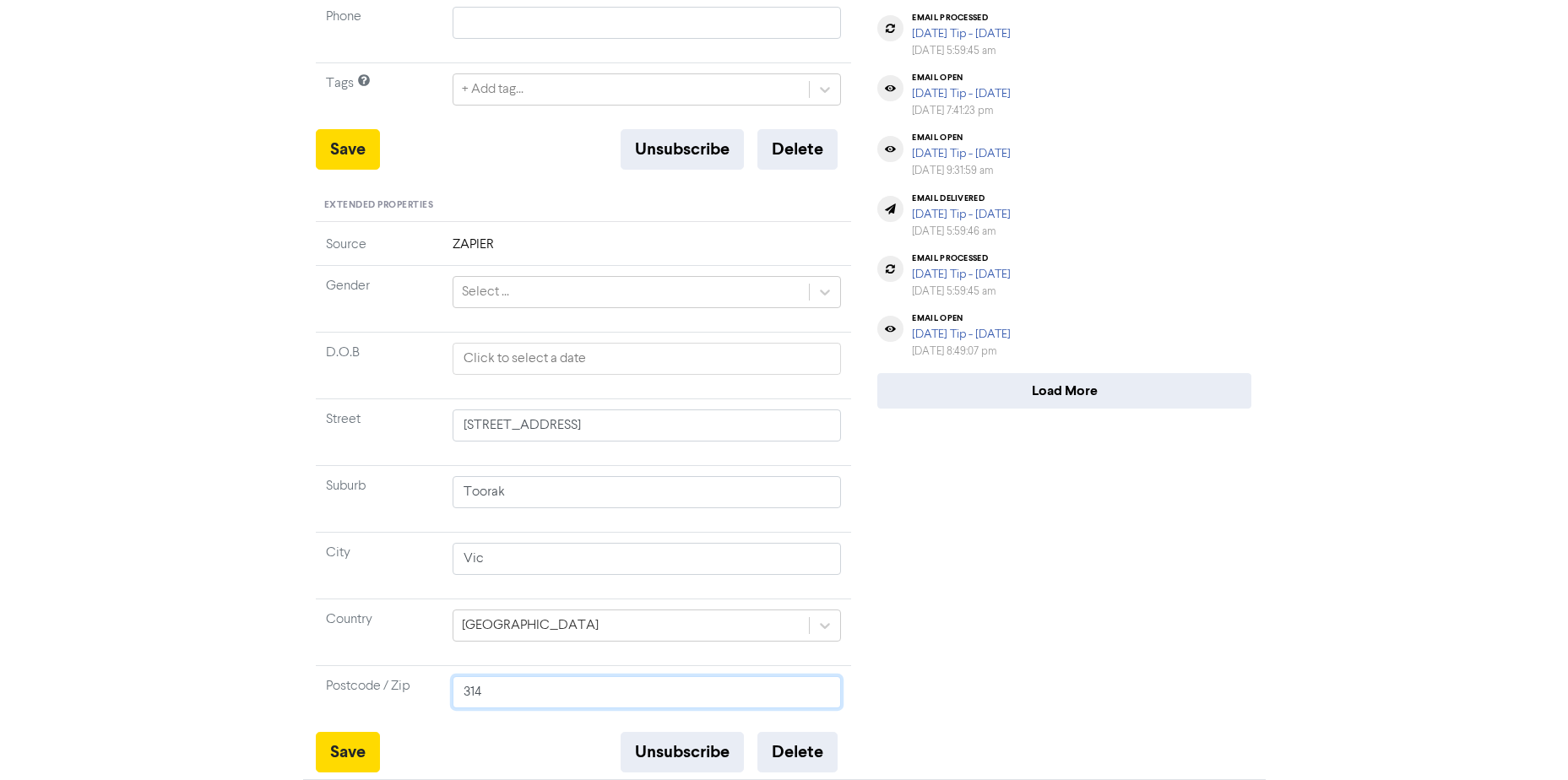
type input "3142"
click at [336, 747] on button "Save" at bounding box center [347, 752] width 64 height 40
click at [343, 751] on button "Save" at bounding box center [347, 752] width 64 height 40
